Goal: Navigation & Orientation: Find specific page/section

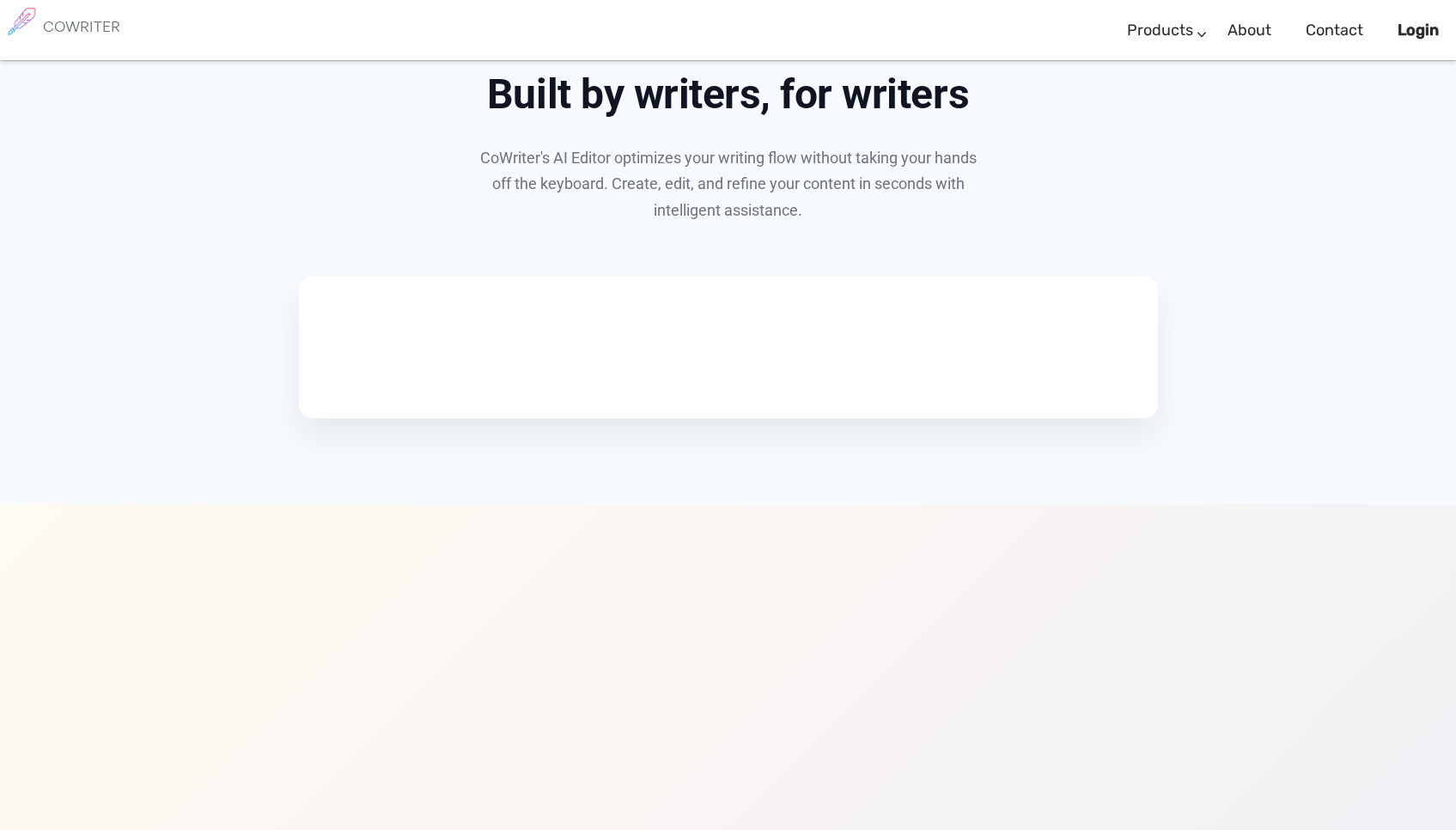
scroll to position [912, 0]
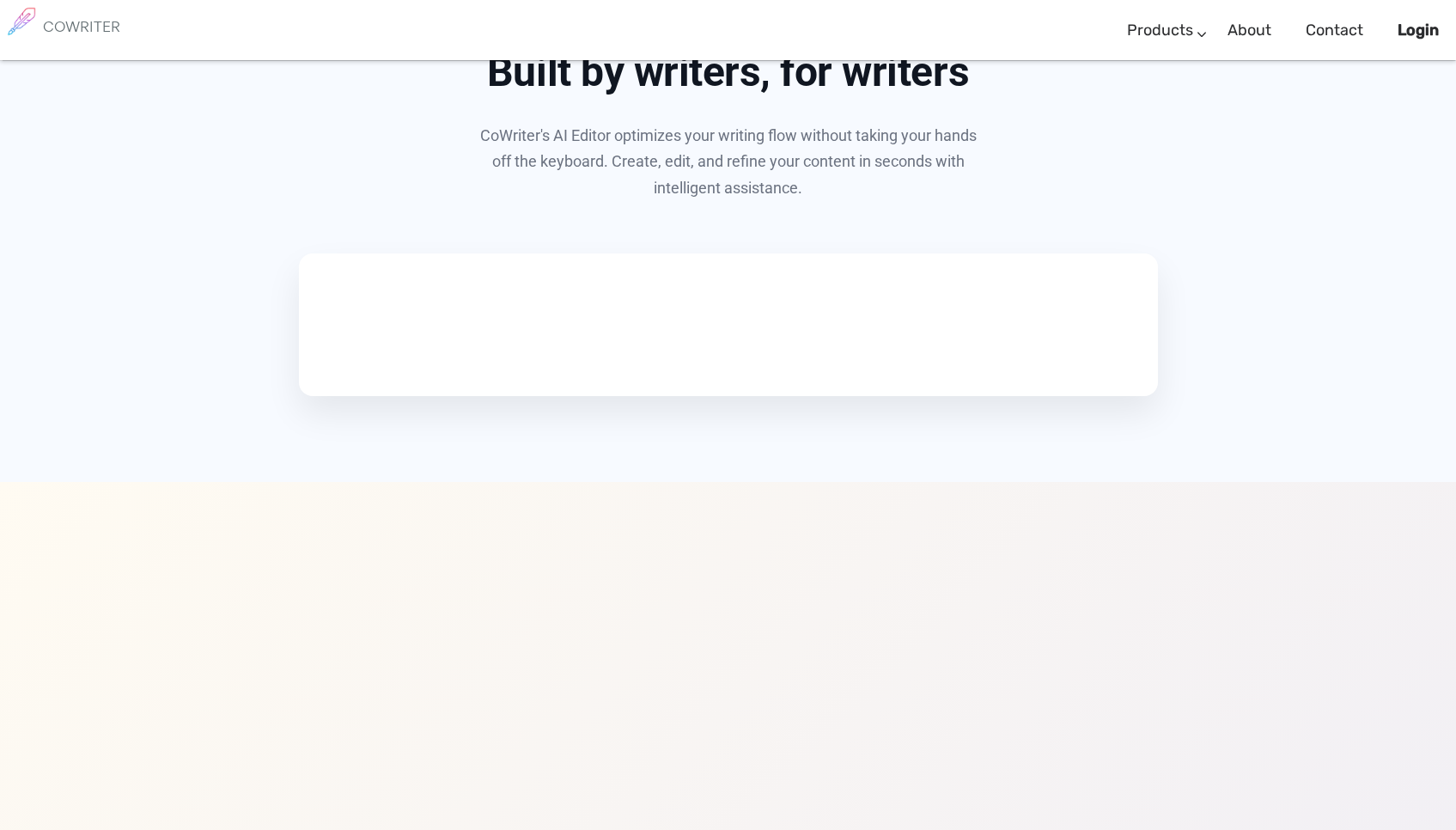
click at [78, 426] on div "Experience the Editor Built by writers, for writers CoWriter's AI Editor optimi…" at bounding box center [728, 197] width 1456 height 569
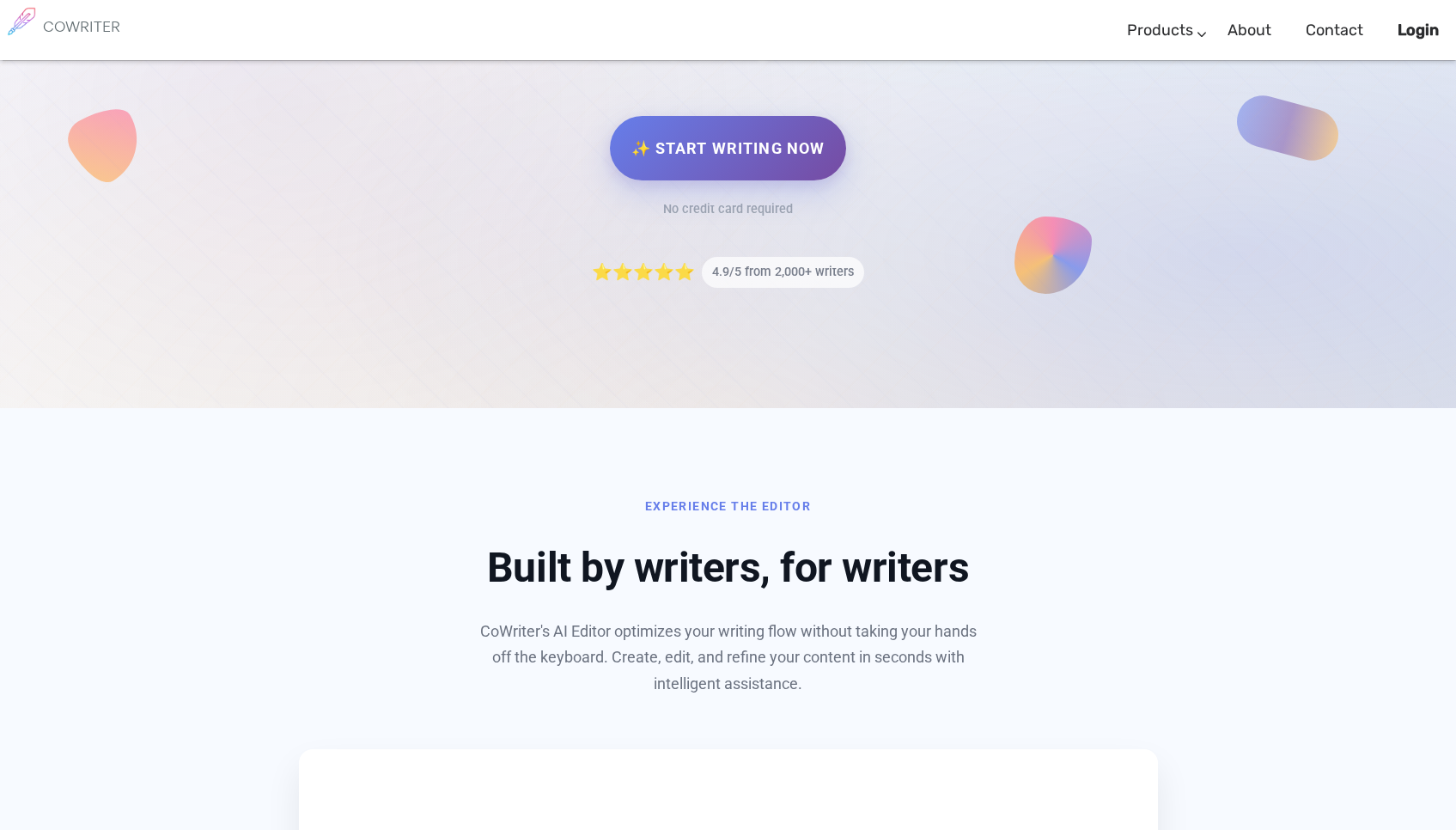
scroll to position [0, 0]
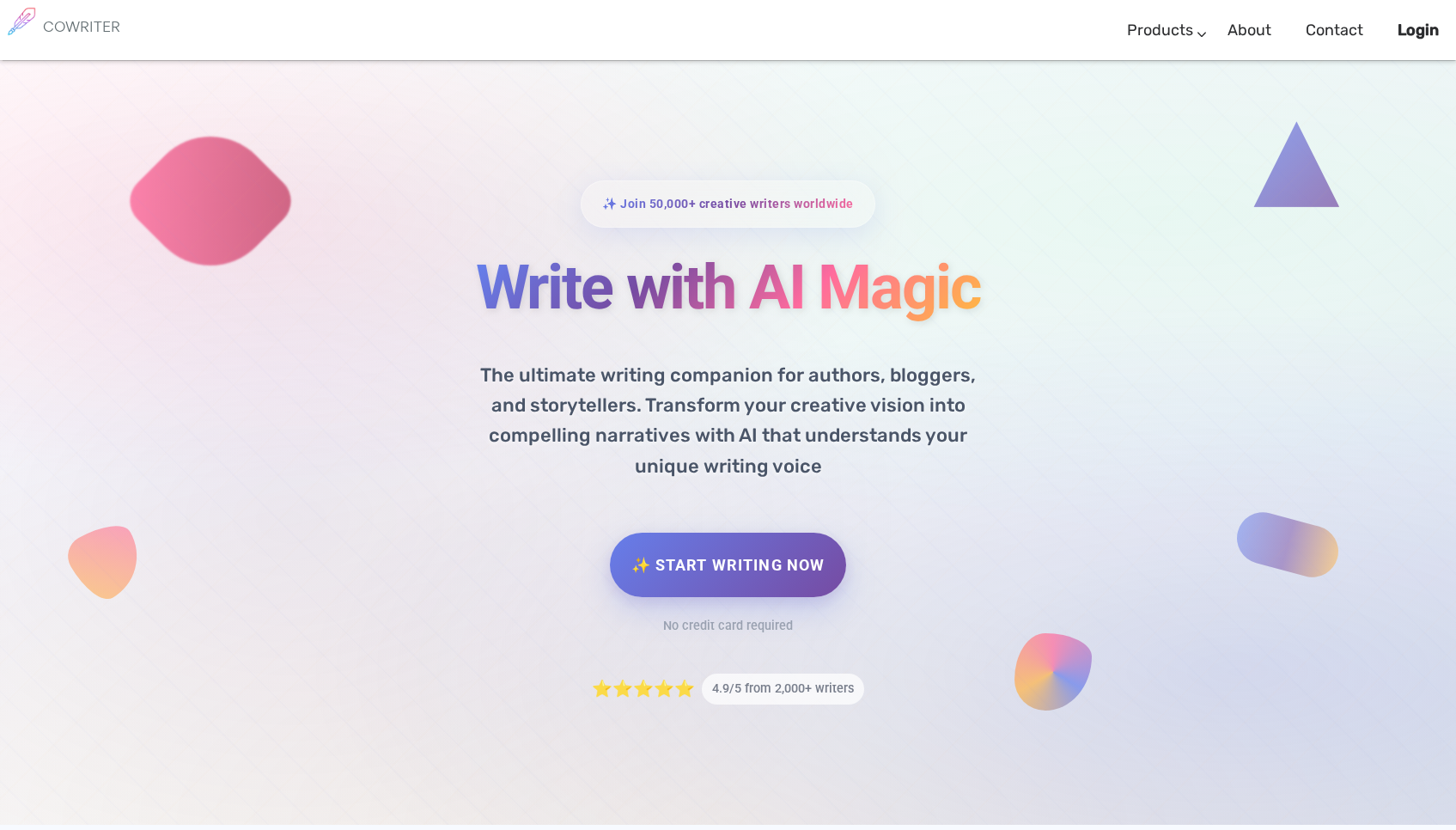
click at [81, 21] on h6 "COWRITER" at bounding box center [82, 26] width 78 height 16
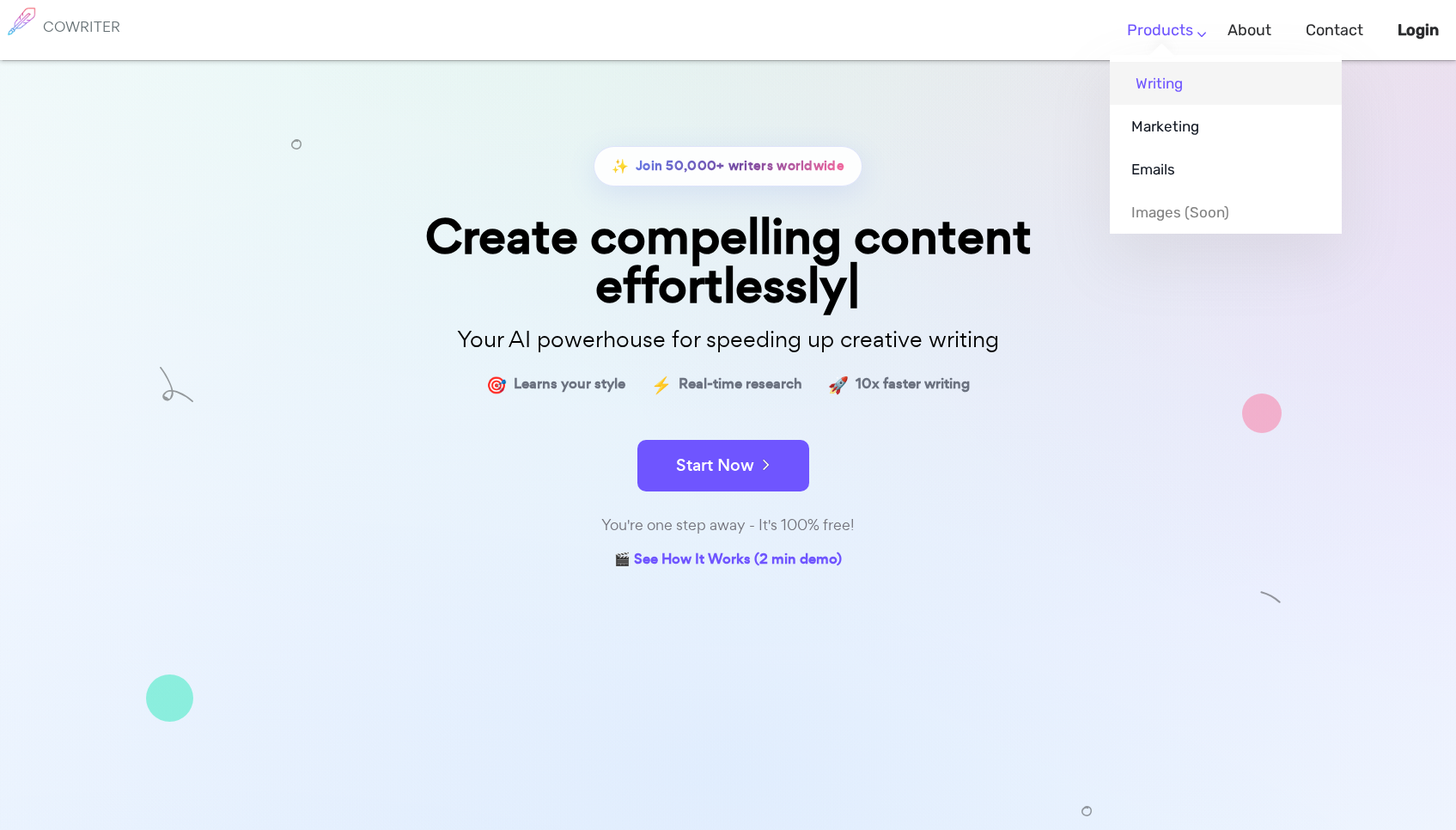
click at [1171, 78] on link "Writing" at bounding box center [1225, 83] width 232 height 43
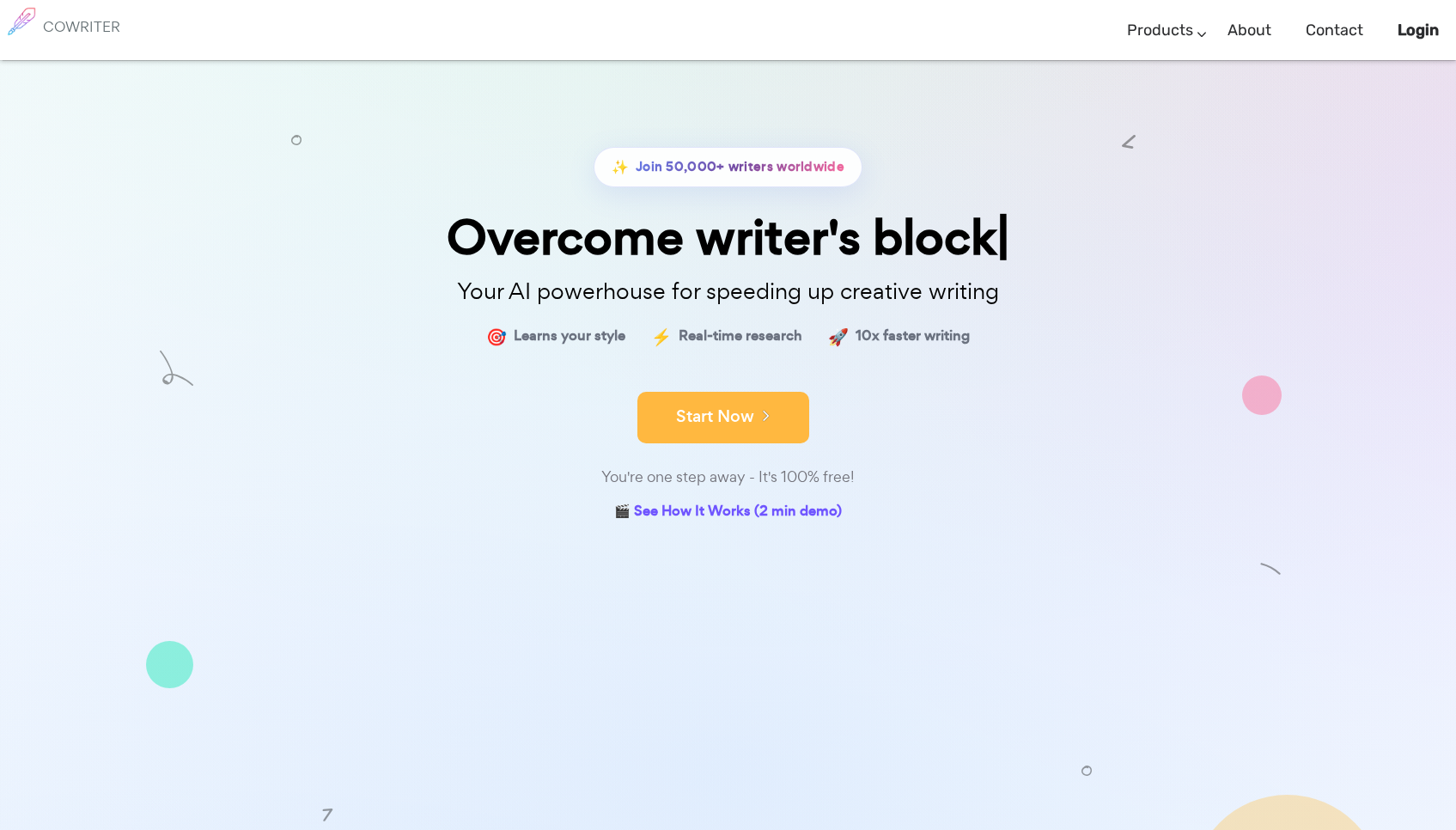
click at [737, 422] on button "Start Now" at bounding box center [722, 418] width 172 height 51
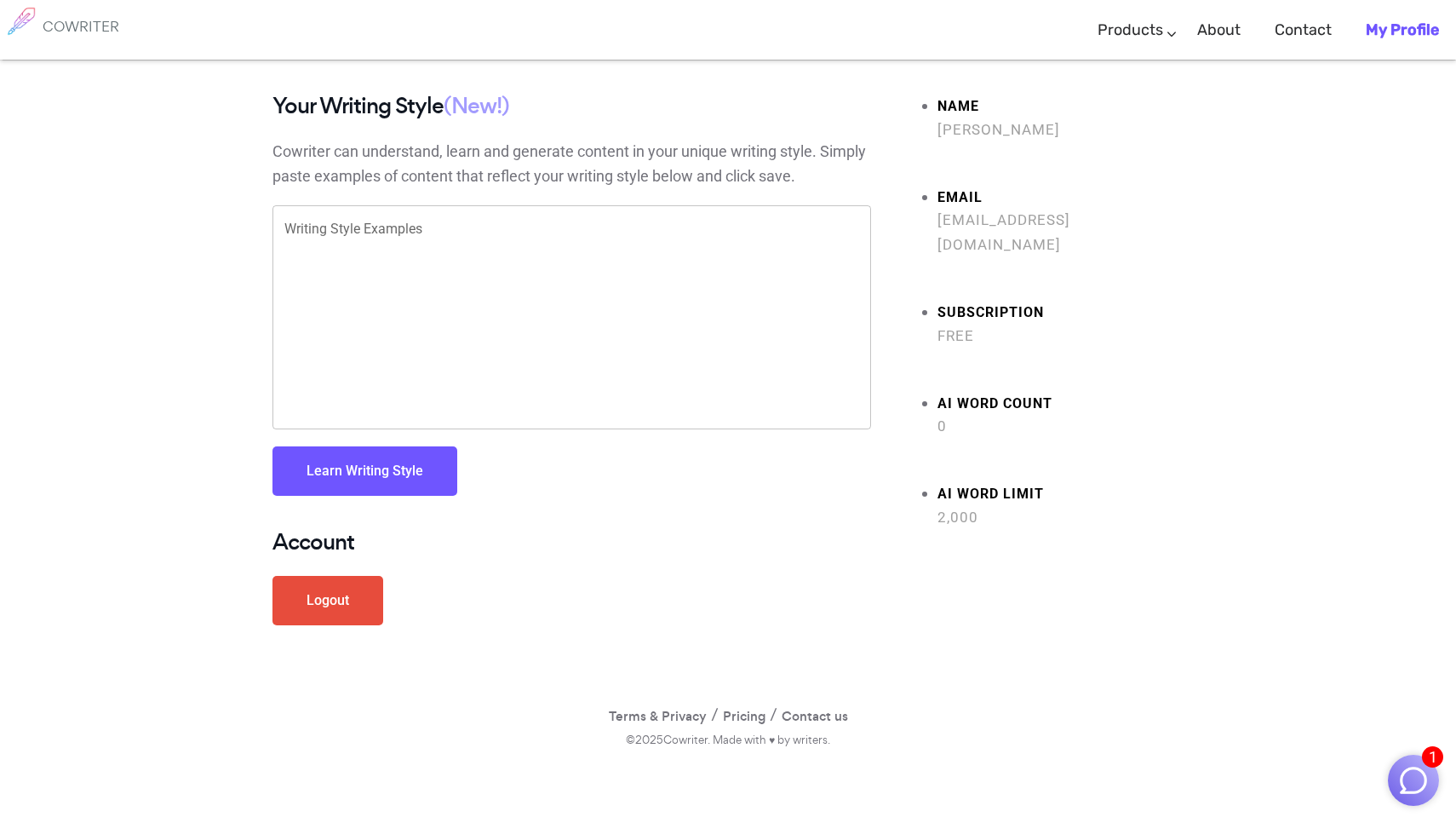
click at [1399, 777] on img "button" at bounding box center [1413, 780] width 32 height 32
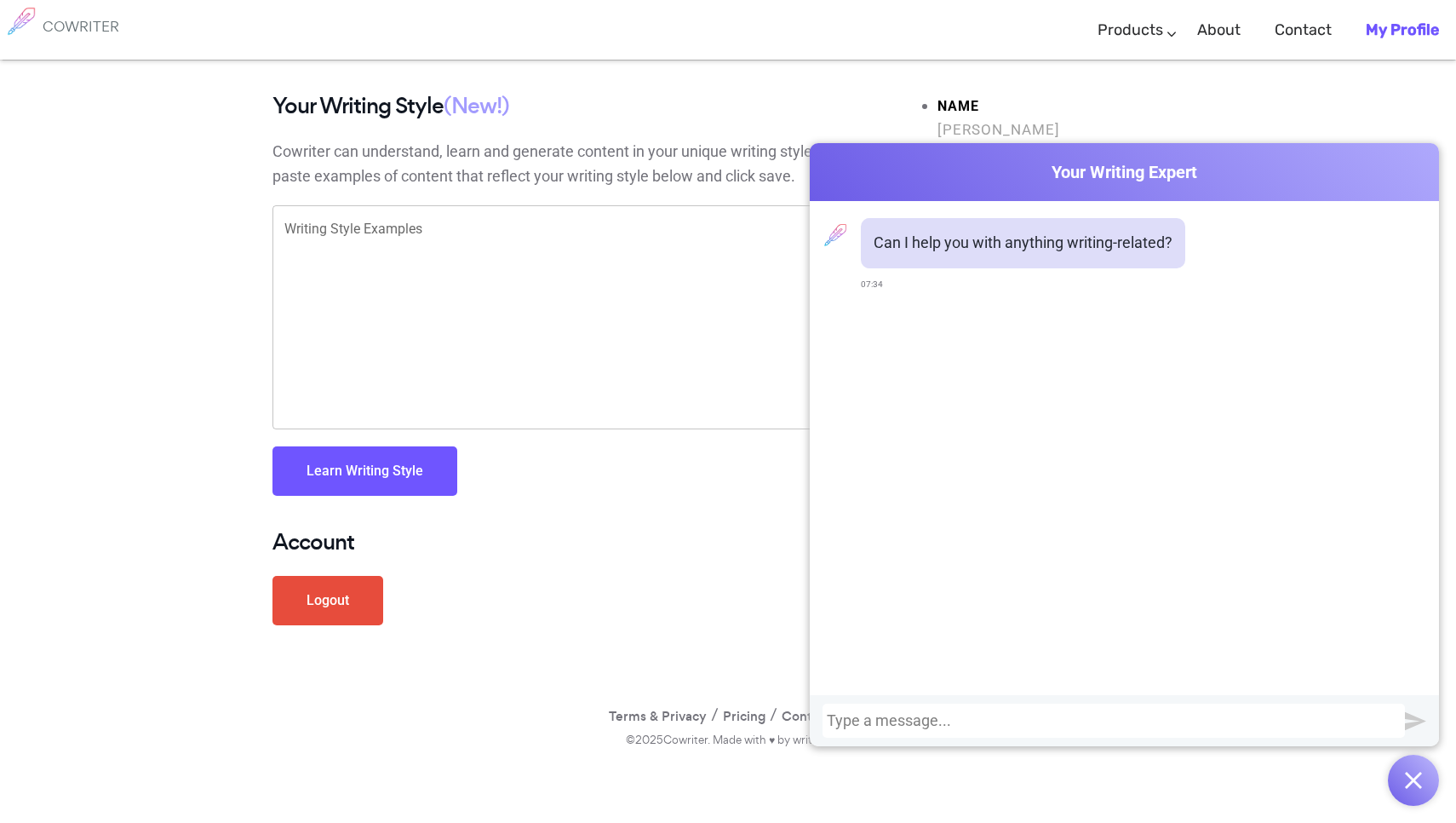
click at [1078, 715] on div at bounding box center [1114, 720] width 574 height 17
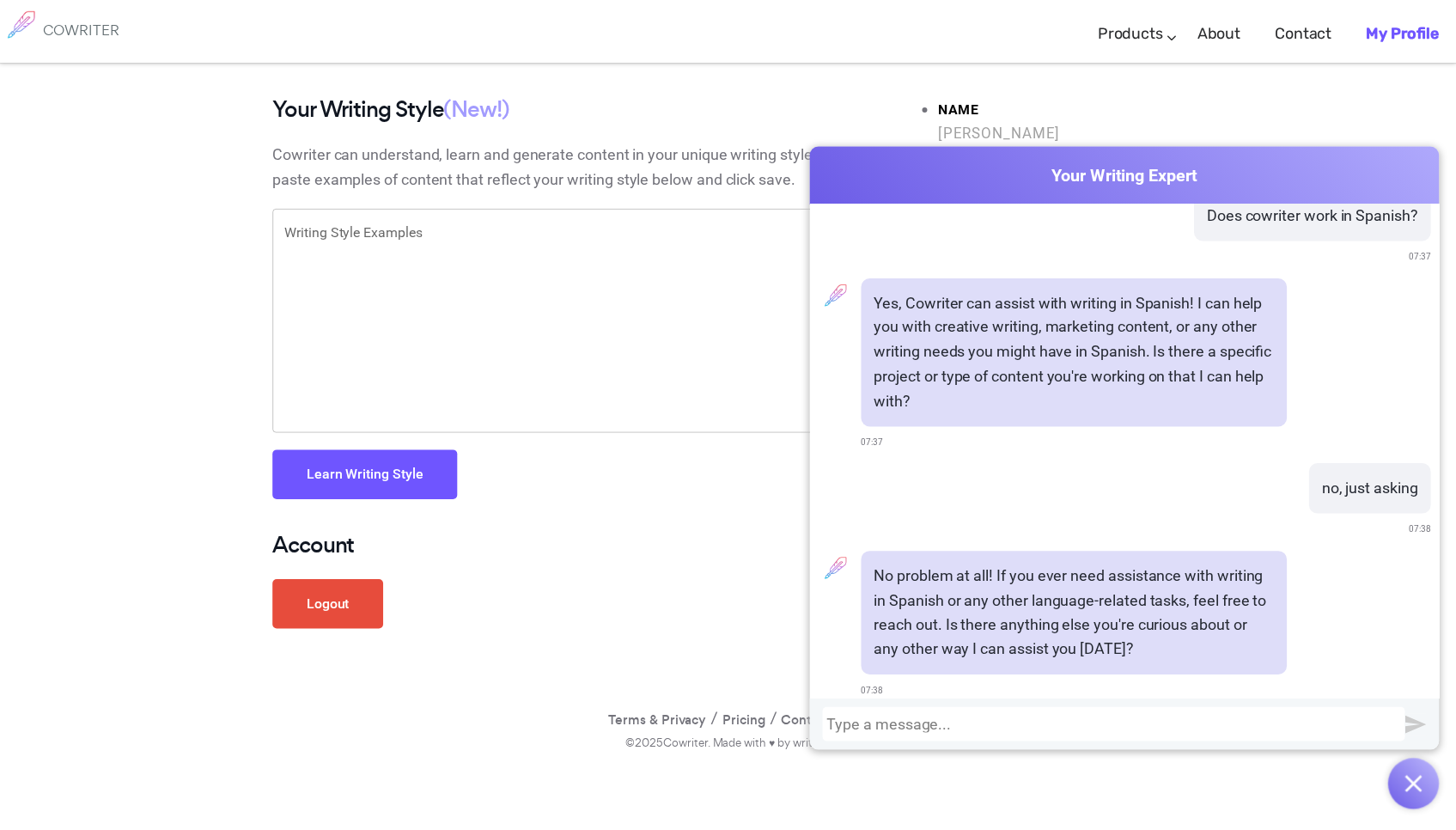
scroll to position [121, 0]
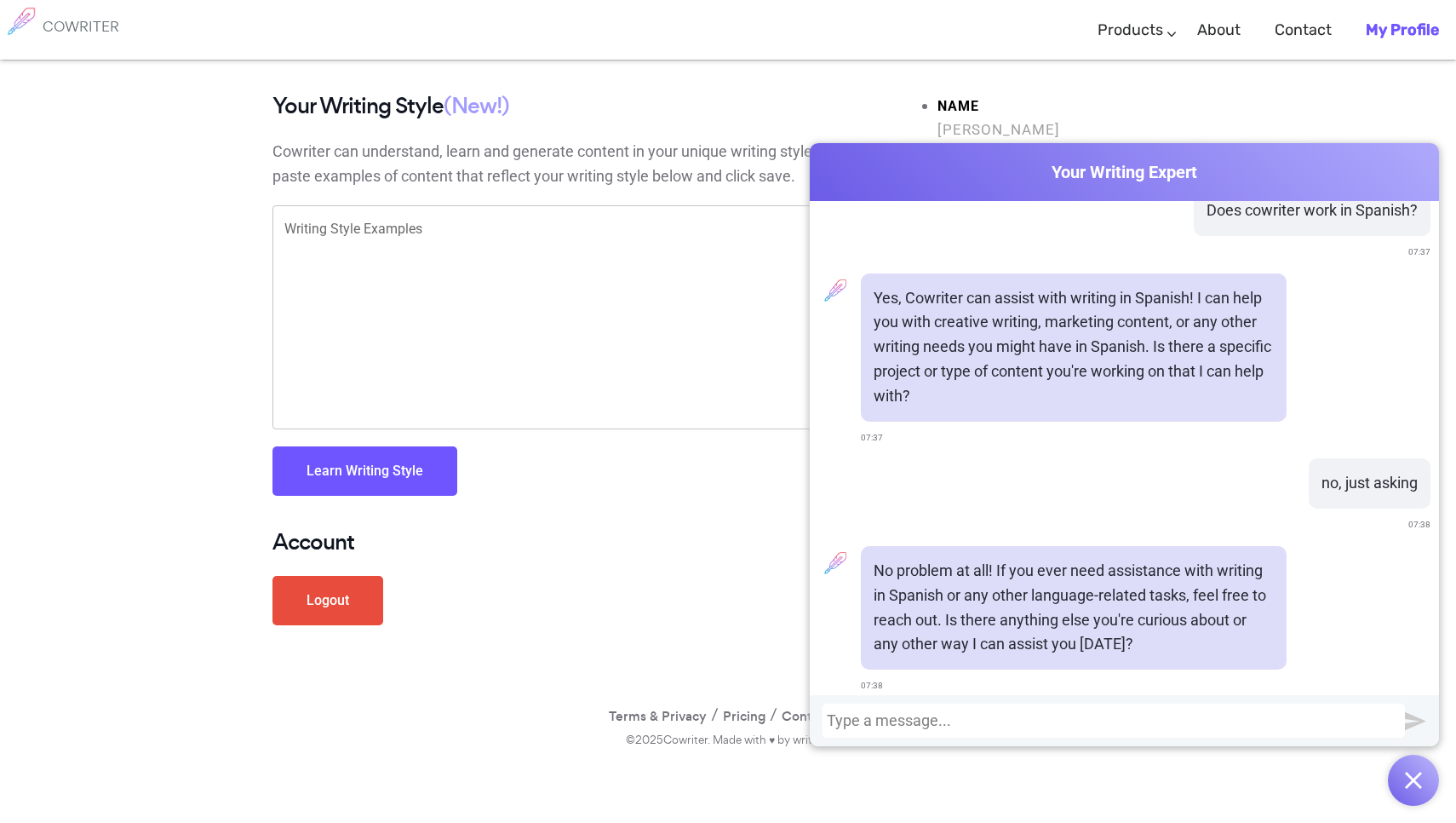
click at [659, 533] on h4 "Account" at bounding box center [571, 542] width 598 height 24
click at [1422, 770] on button "button" at bounding box center [1413, 780] width 51 height 51
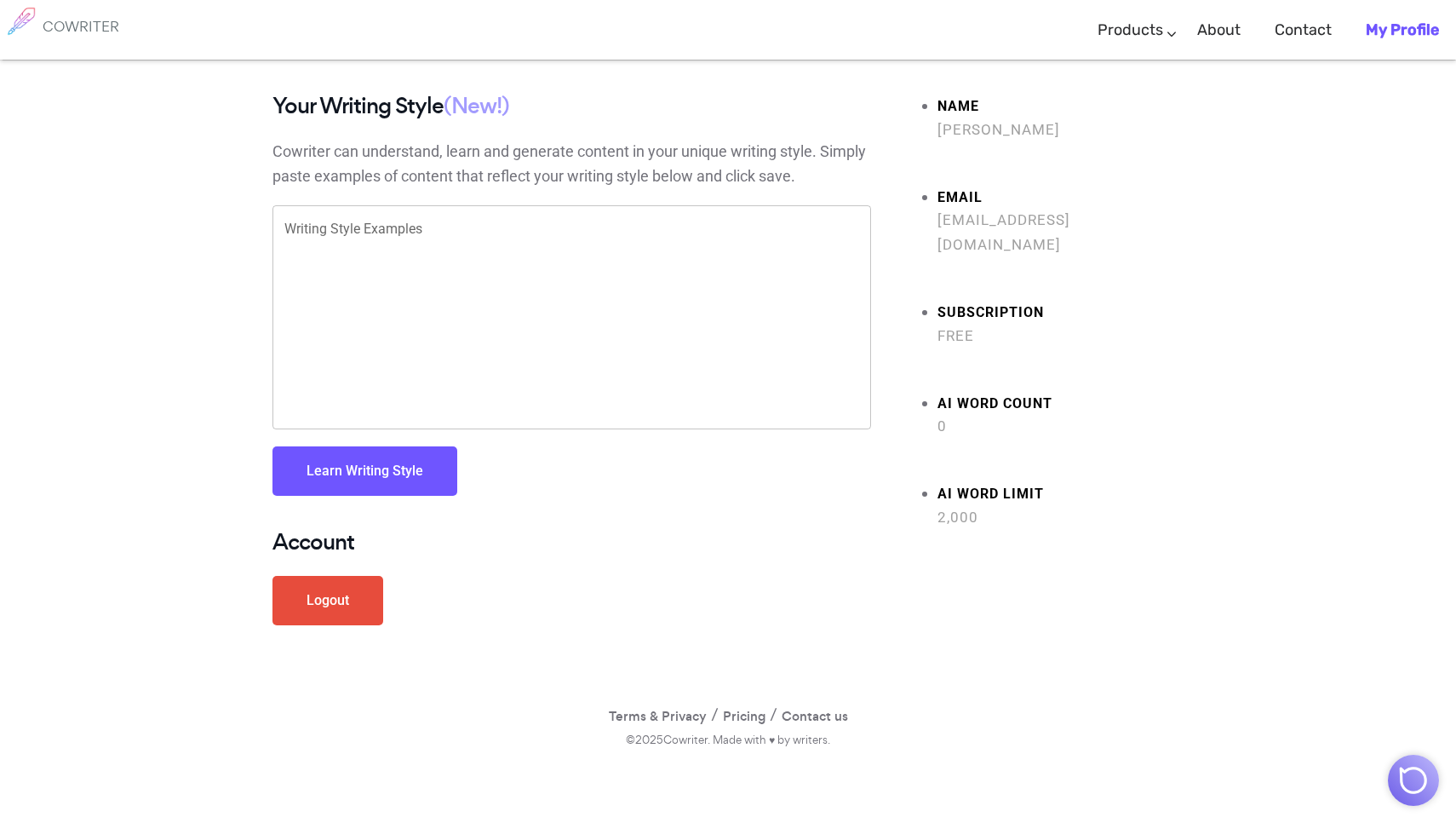
click at [100, 29] on h6 "COWRITER" at bounding box center [81, 26] width 77 height 16
